Goal: Check status: Check status

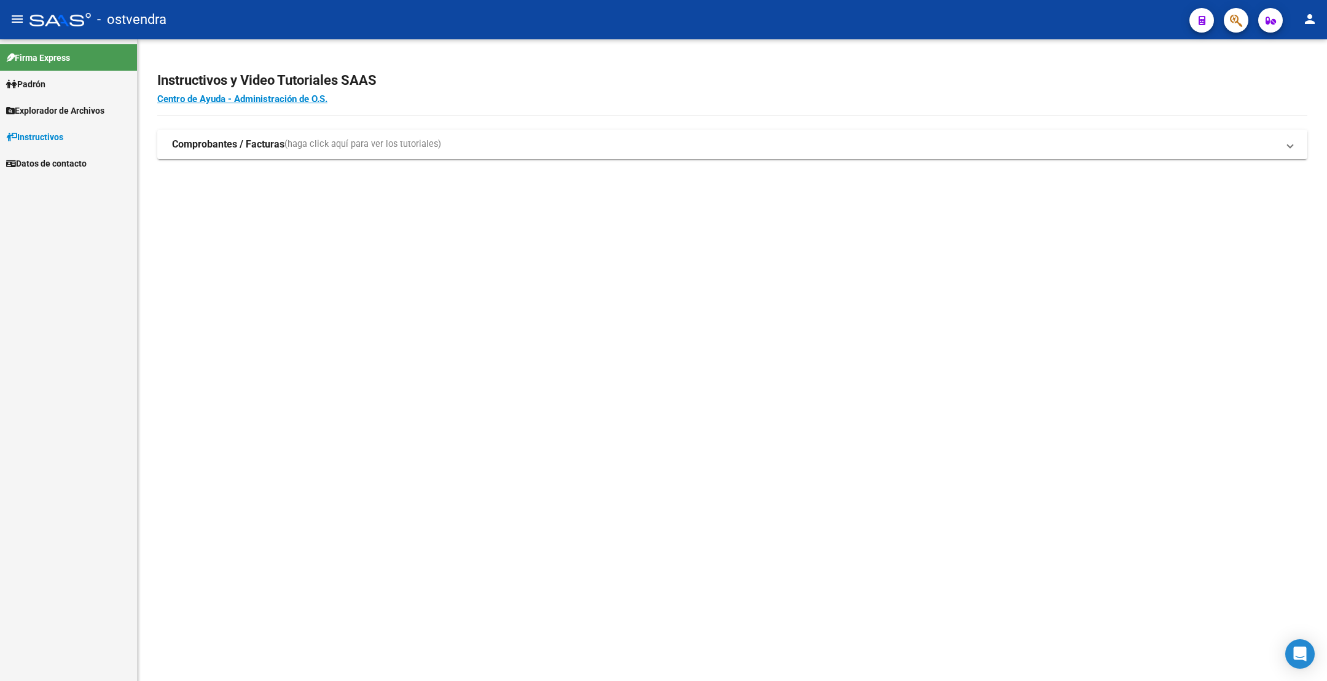
click at [1239, 28] on span "button" at bounding box center [1236, 20] width 12 height 25
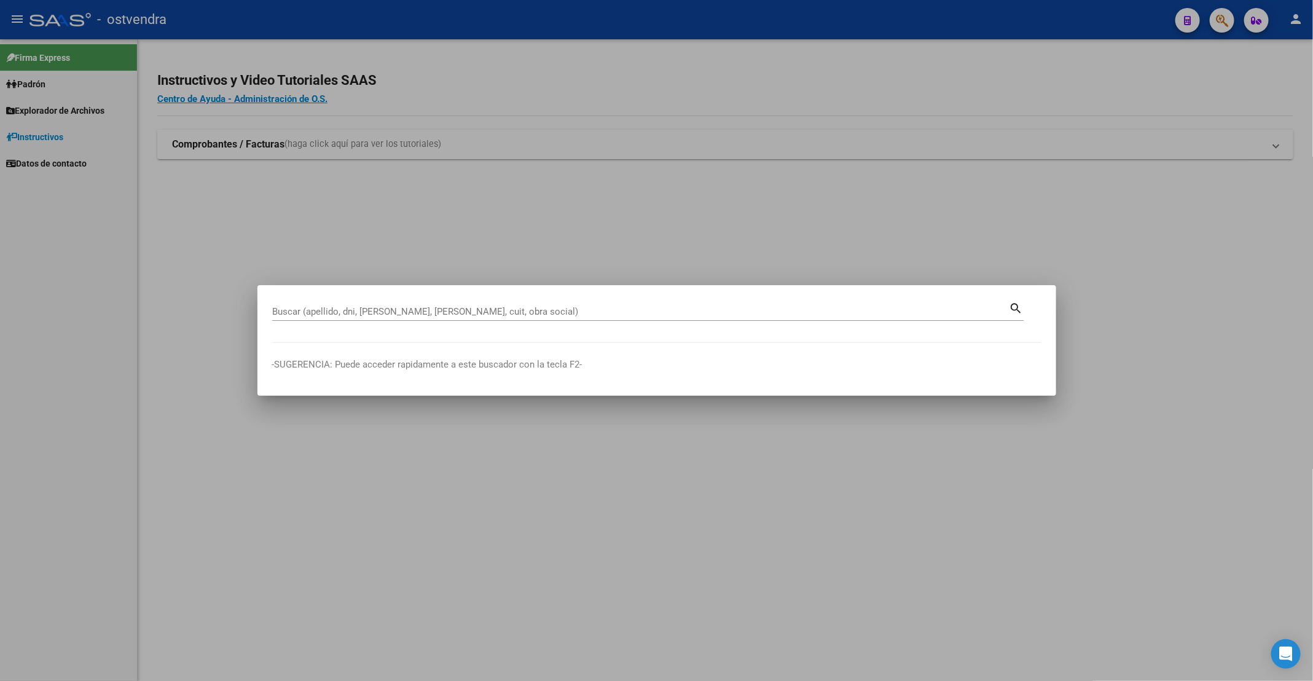
click at [492, 305] on div "Buscar (apellido, dni, [PERSON_NAME], [PERSON_NAME], cuit, obra social)" at bounding box center [640, 311] width 737 height 18
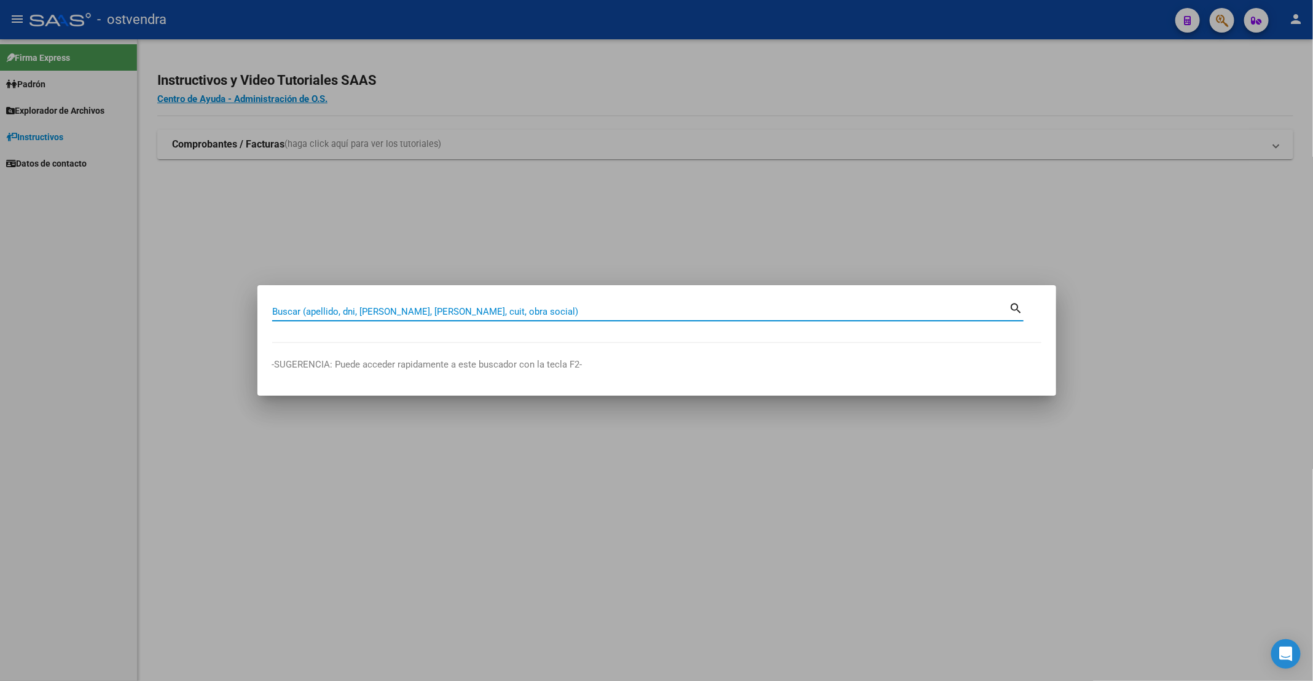
click at [495, 310] on input "Buscar (apellido, dni, [PERSON_NAME], [PERSON_NAME], cuit, obra social)" at bounding box center [640, 311] width 737 height 11
paste input "28713881"
type input "28713881"
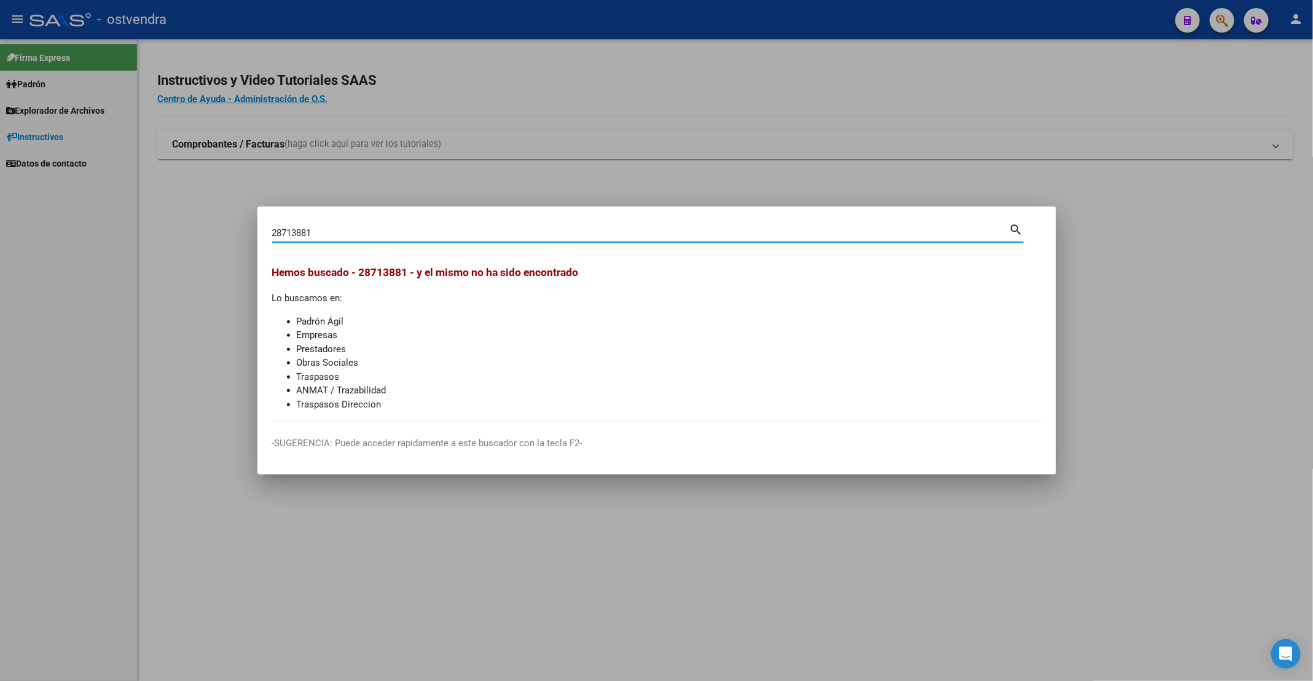
click at [352, 188] on div at bounding box center [656, 340] width 1313 height 681
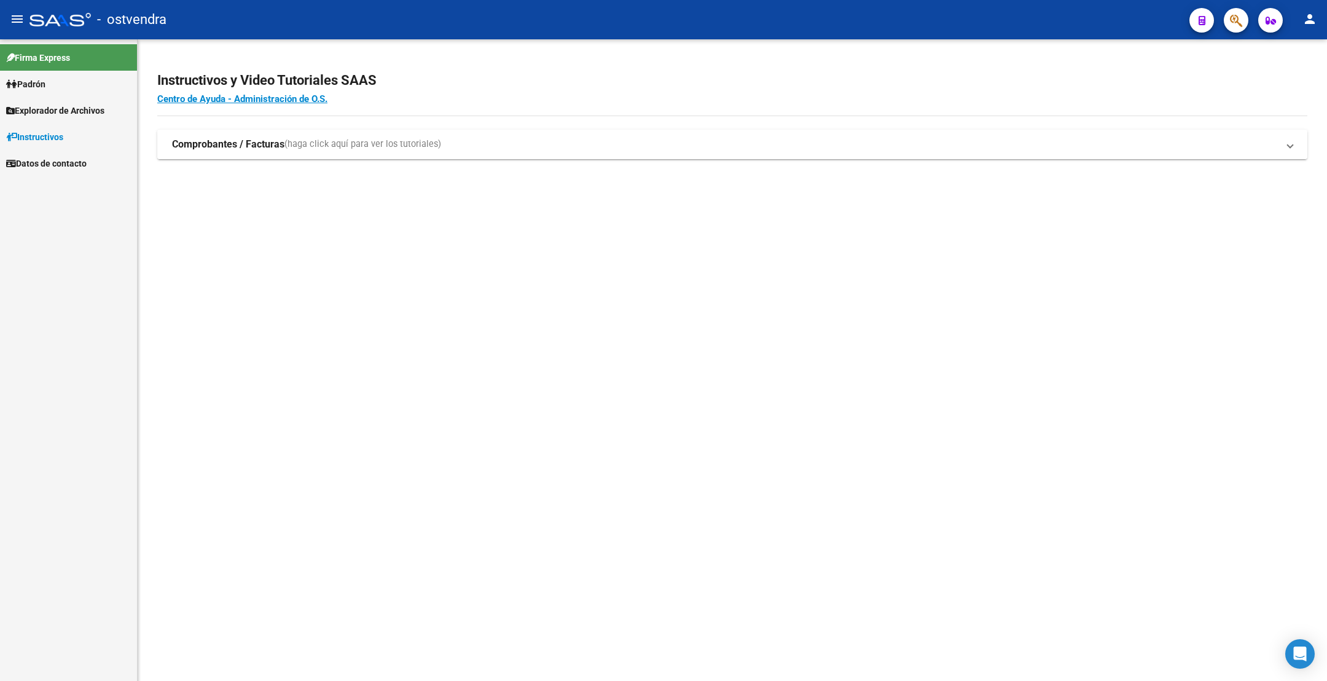
click at [348, 140] on span "(haga click aquí para ver los tutoriales)" at bounding box center [362, 145] width 157 height 14
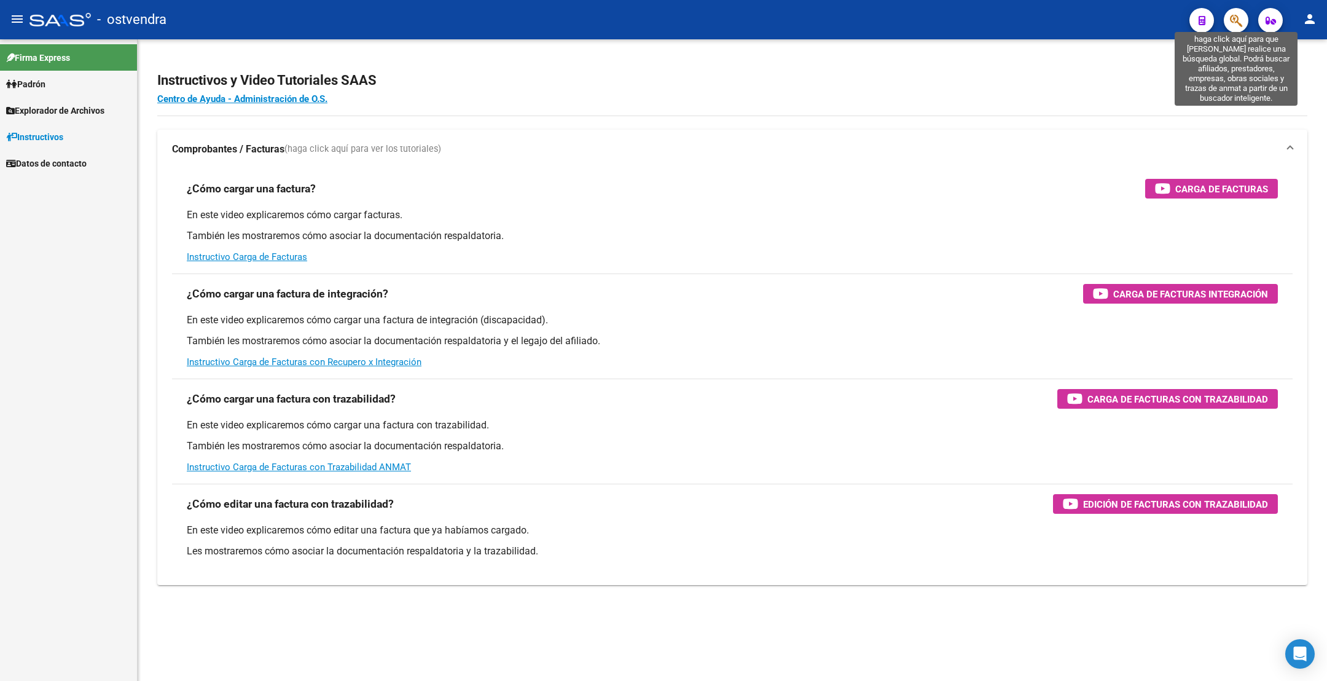
click at [1241, 19] on icon "button" at bounding box center [1236, 21] width 12 height 14
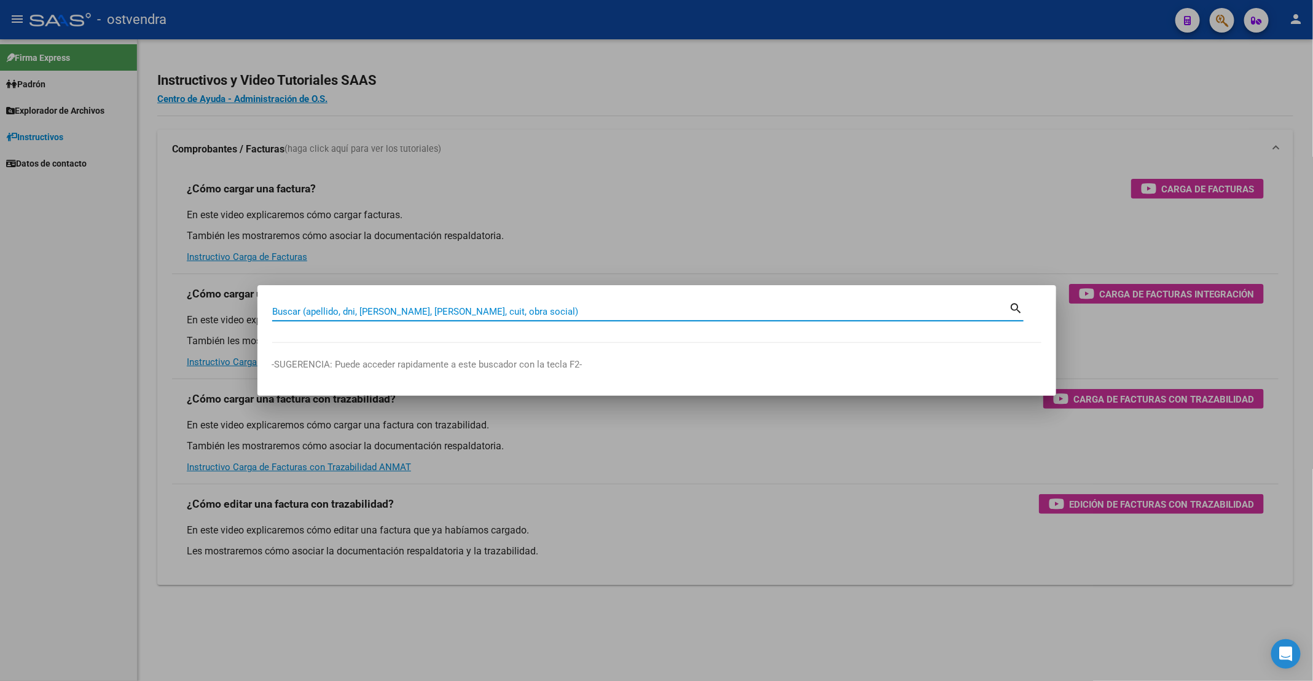
paste input "94895055"
type input "94895055"
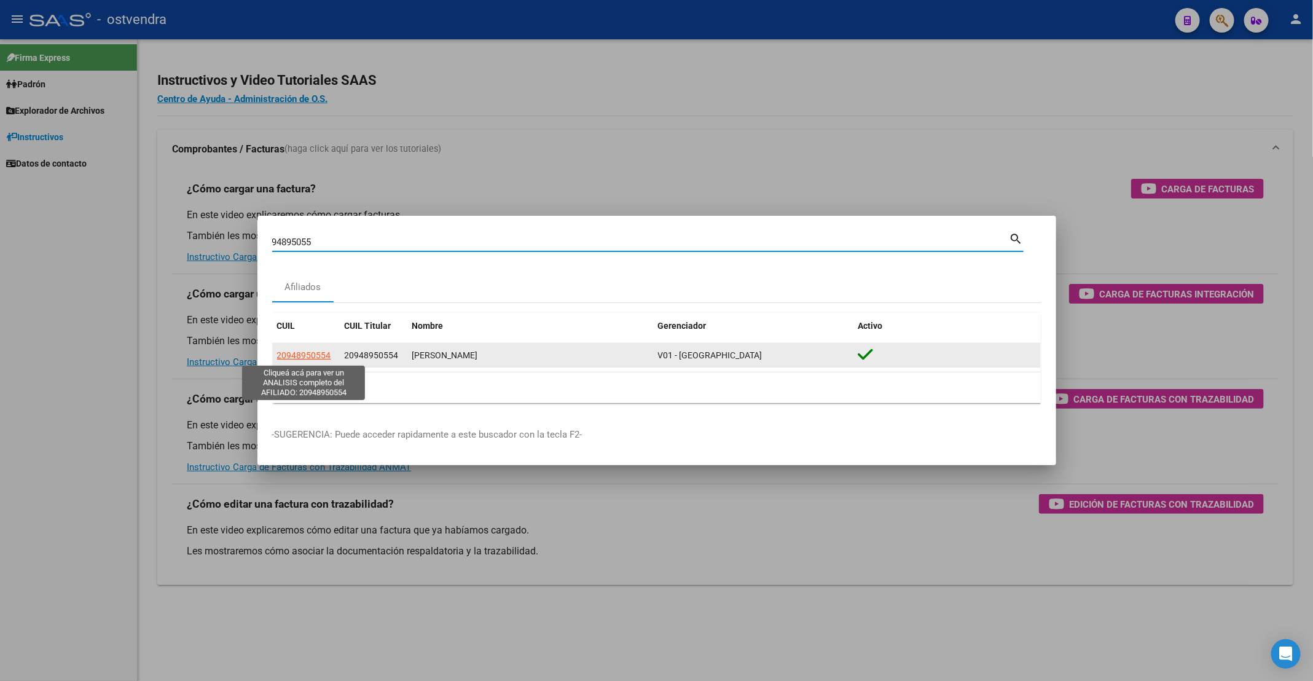
click at [318, 360] on app-link-go-to "20948950554" at bounding box center [304, 355] width 54 height 14
click at [320, 354] on span "20948950554" at bounding box center [304, 355] width 54 height 10
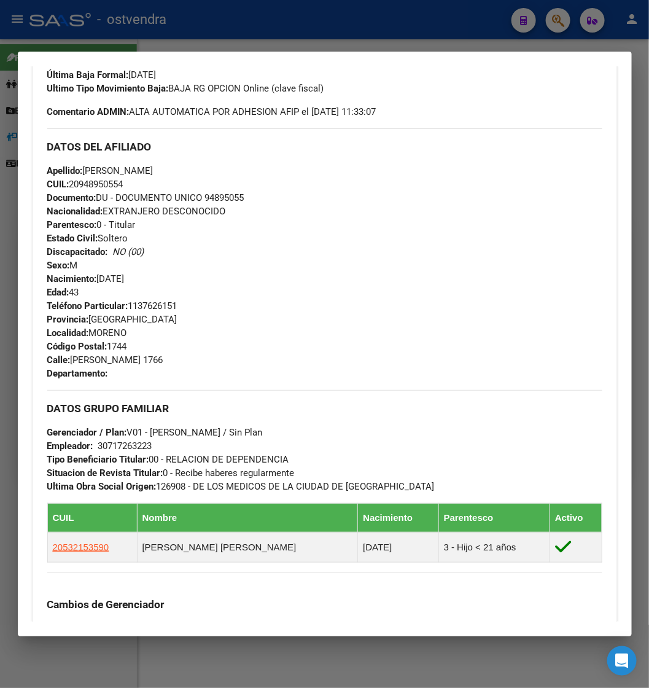
scroll to position [365, 0]
